Goal: Find specific page/section: Find specific page/section

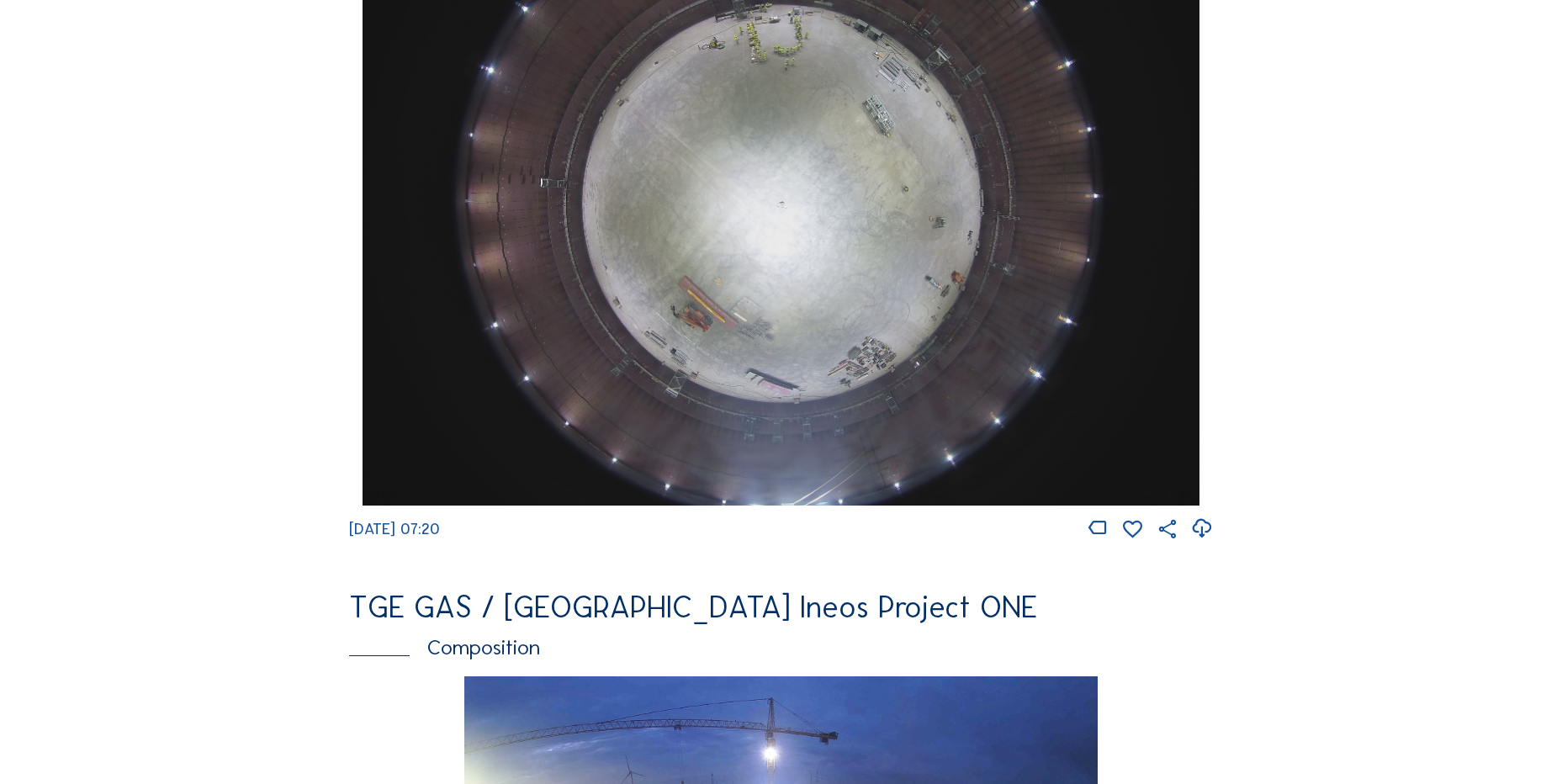
scroll to position [1682, 0]
click at [1206, 542] on icon at bounding box center [1202, 527] width 23 height 27
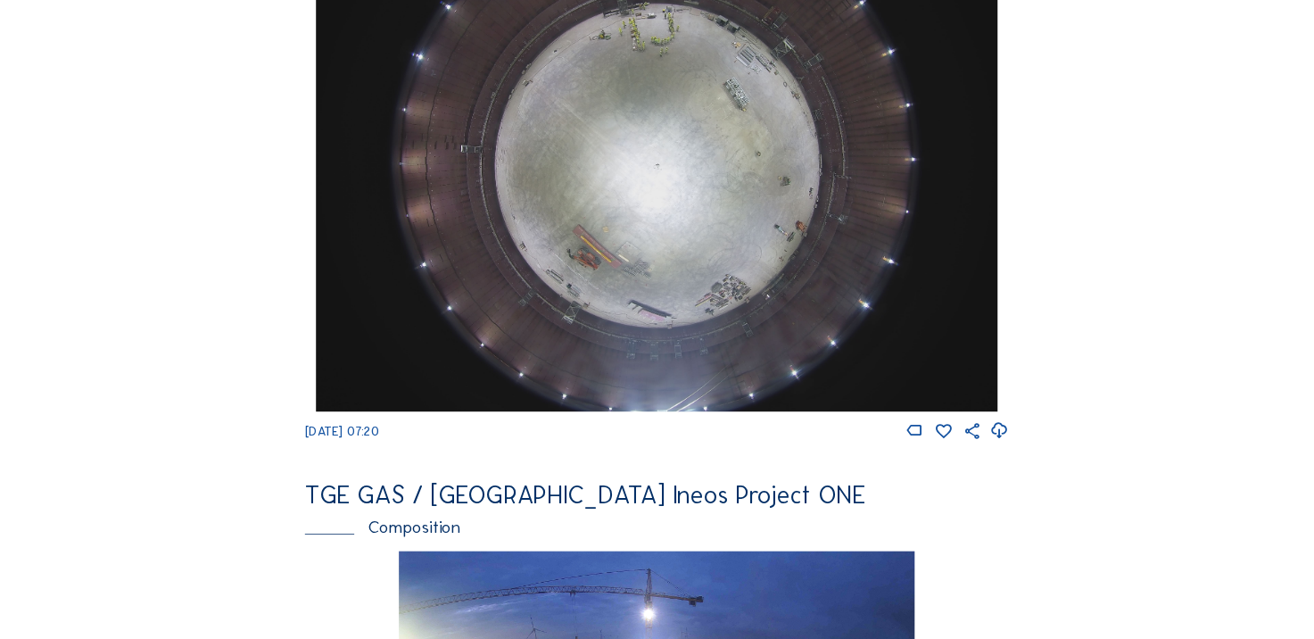
scroll to position [1599, 0]
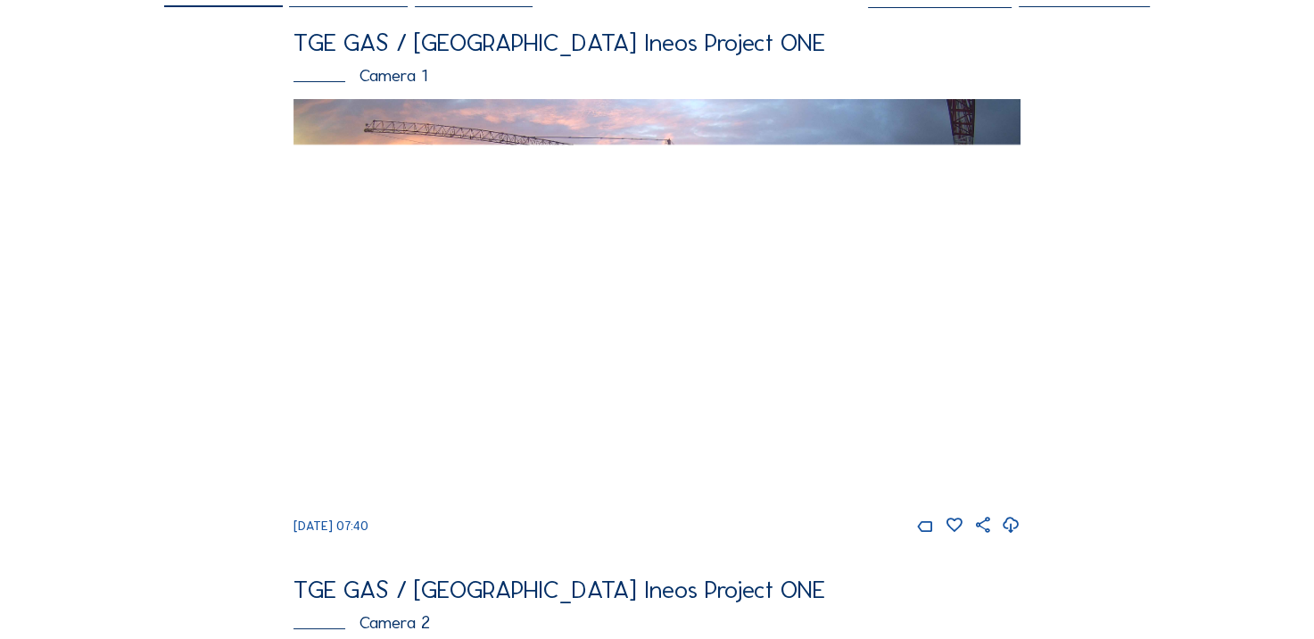
scroll to position [178, 0]
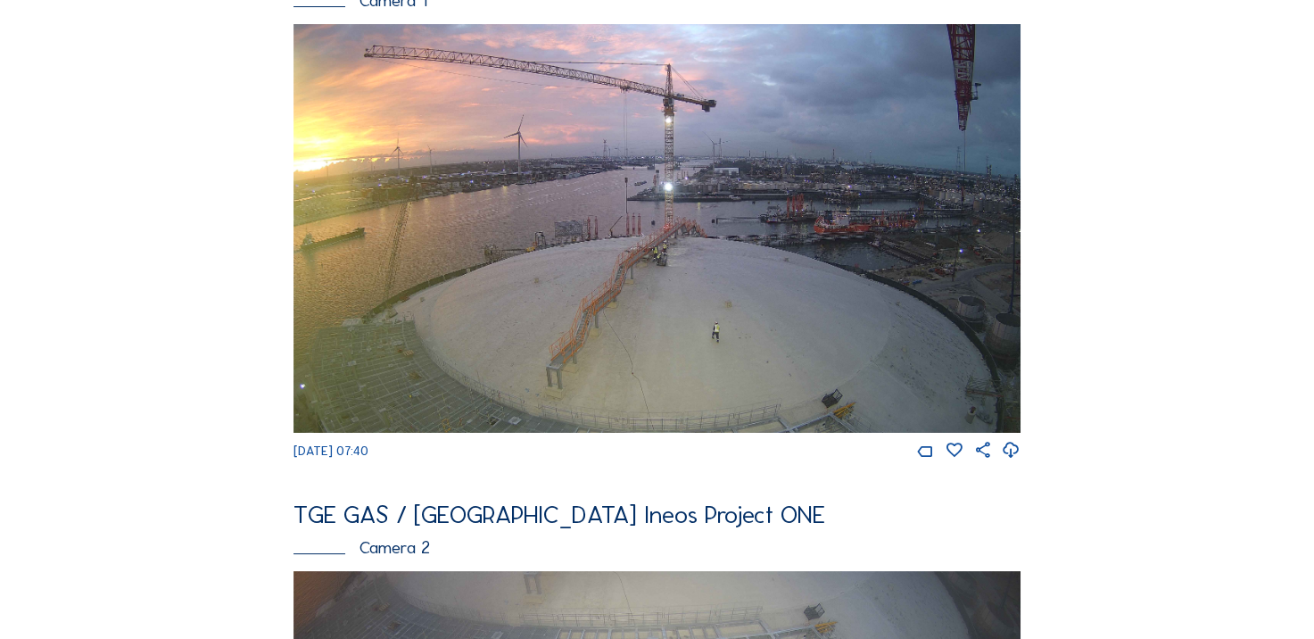
click at [1013, 455] on icon at bounding box center [1011, 450] width 19 height 23
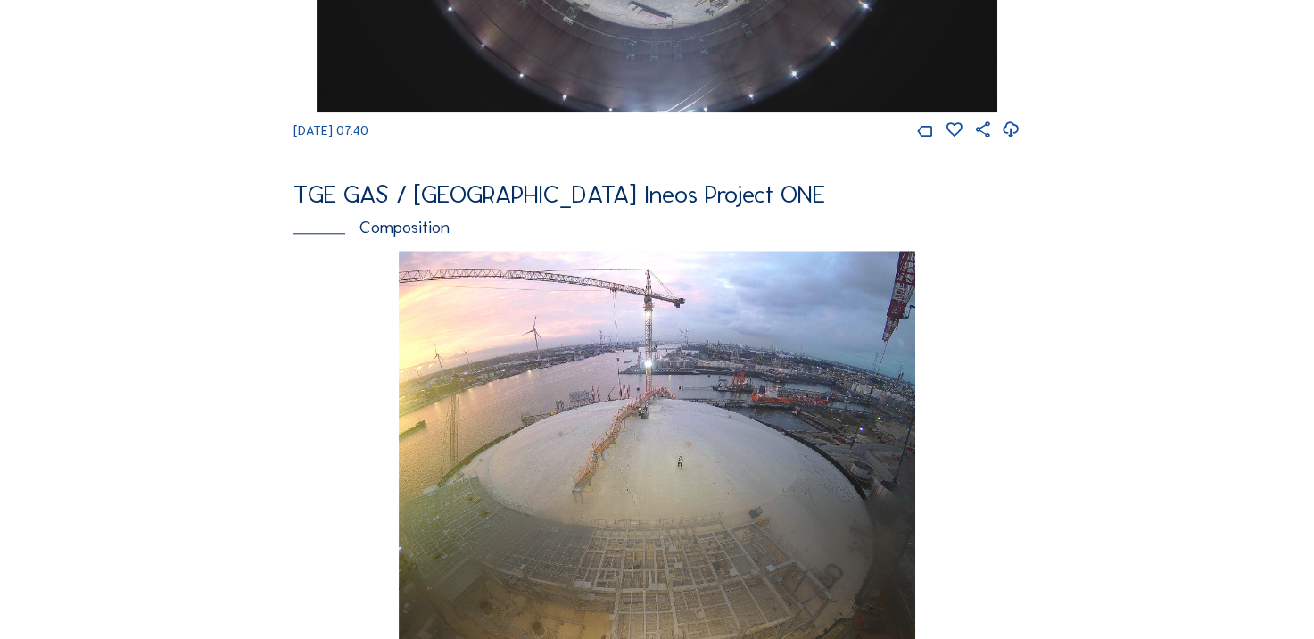
scroll to position [1339, 0]
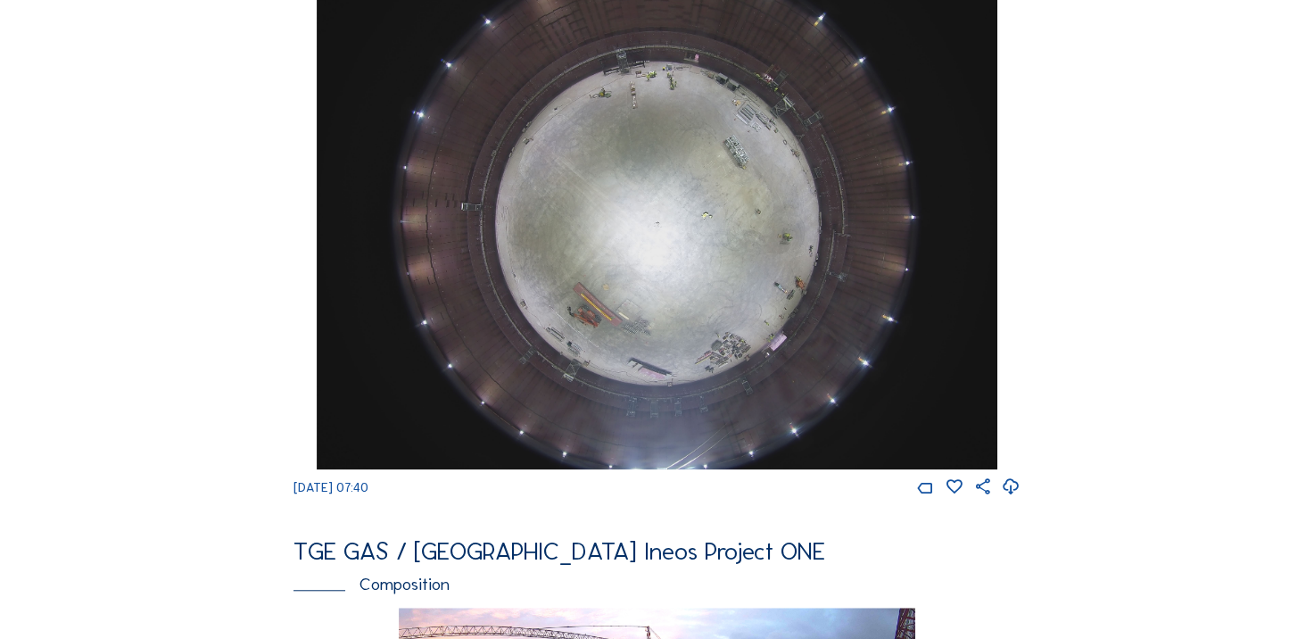
click at [1011, 499] on icon at bounding box center [1011, 487] width 19 height 23
